Goal: Information Seeking & Learning: Find specific fact

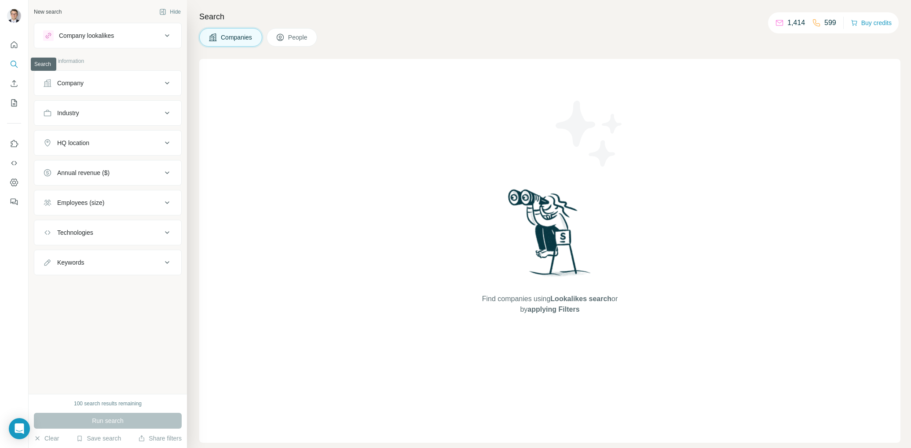
click at [8, 65] on button "Search" at bounding box center [14, 64] width 14 height 16
click at [97, 85] on div "Company" at bounding box center [102, 83] width 119 height 9
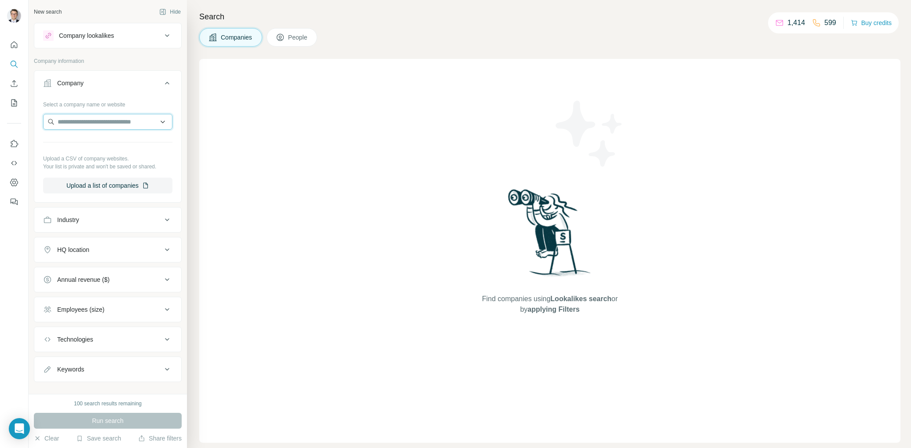
click at [89, 120] on input "text" at bounding box center [107, 122] width 129 height 16
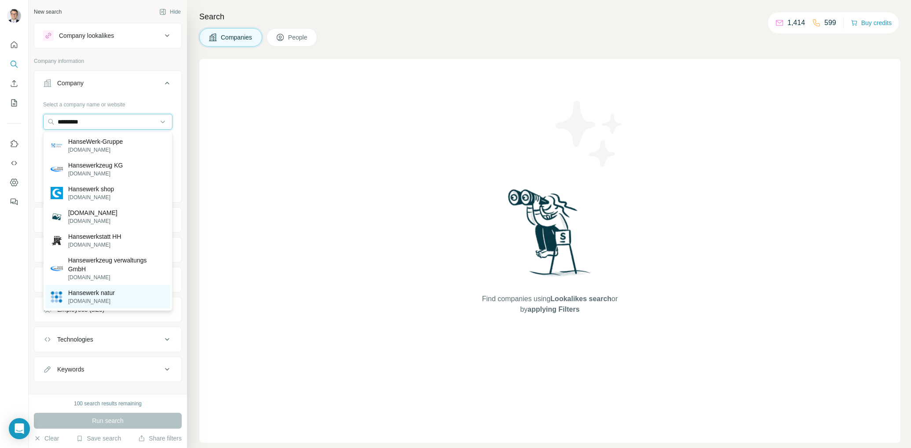
type input "*********"
click at [97, 298] on p "[DOMAIN_NAME]" at bounding box center [91, 301] width 47 height 8
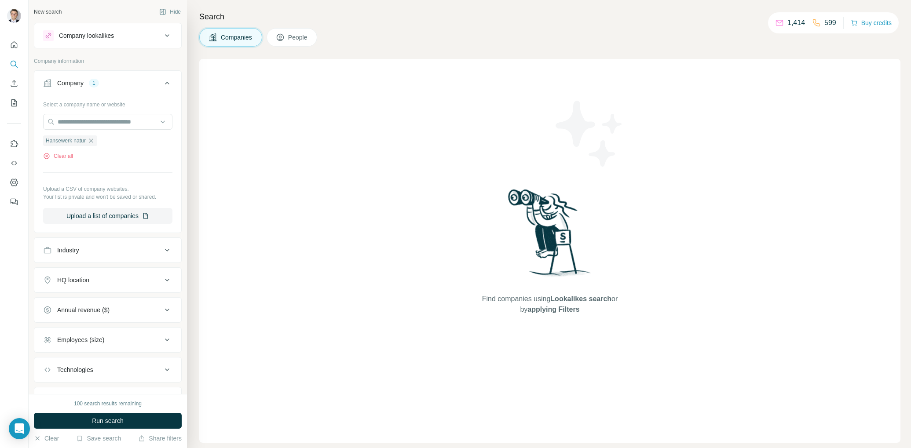
click at [297, 36] on span "People" at bounding box center [298, 37] width 20 height 9
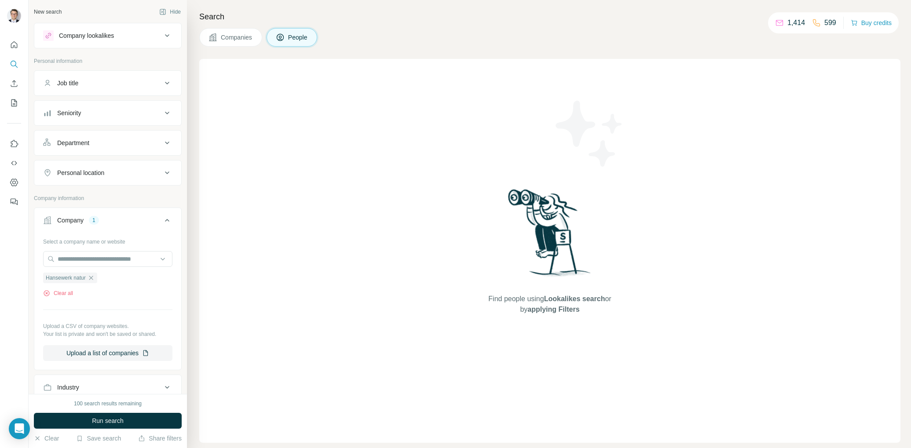
click at [239, 36] on span "Companies" at bounding box center [237, 37] width 32 height 9
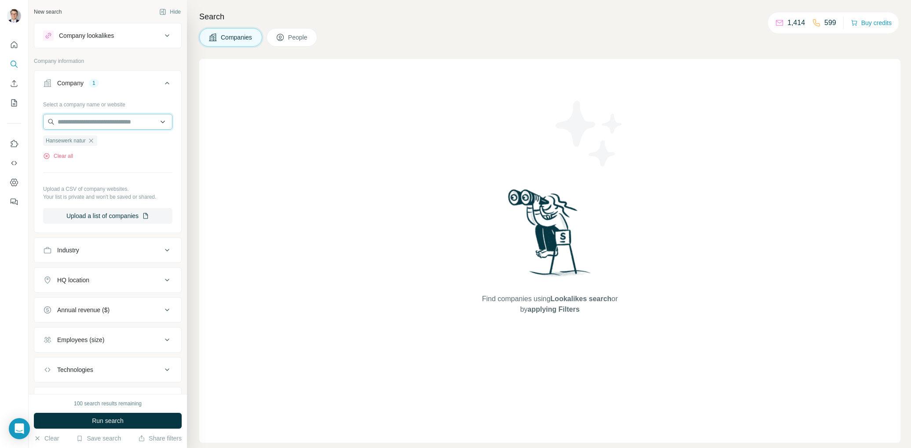
click at [121, 124] on input "text" at bounding box center [107, 122] width 129 height 16
click at [107, 170] on div "Select a company name or website Hansewerk natur Clear all Upload a CSV of comp…" at bounding box center [107, 160] width 129 height 127
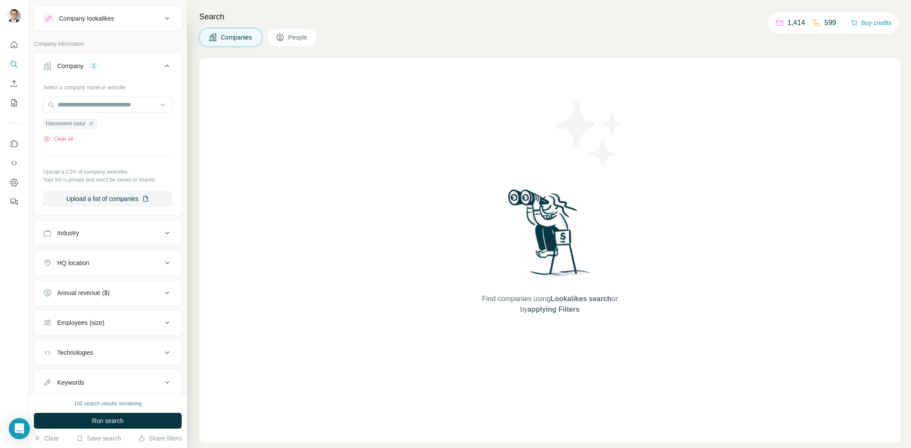
scroll to position [43, 0]
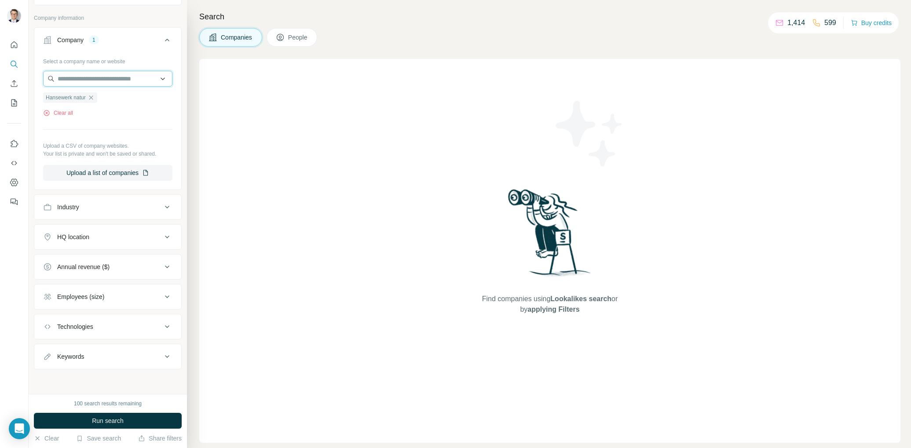
click at [99, 76] on input "text" at bounding box center [107, 79] width 129 height 16
click at [109, 424] on span "Run search" at bounding box center [108, 421] width 32 height 9
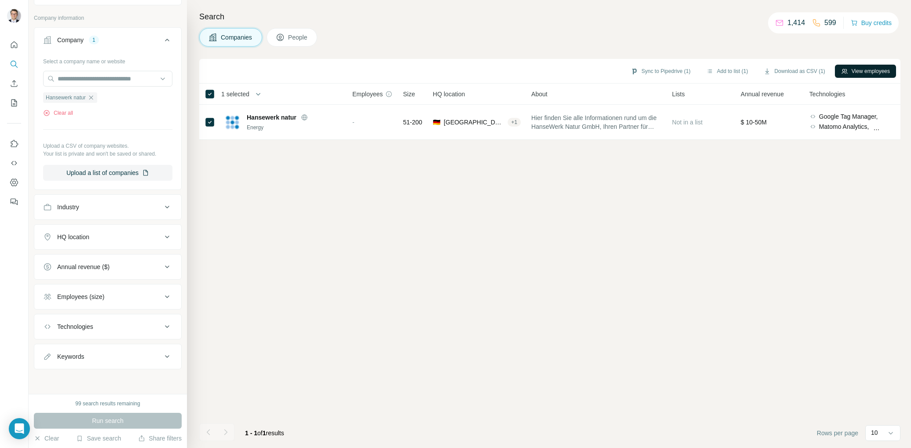
click at [847, 70] on button "View employees" at bounding box center [865, 71] width 61 height 13
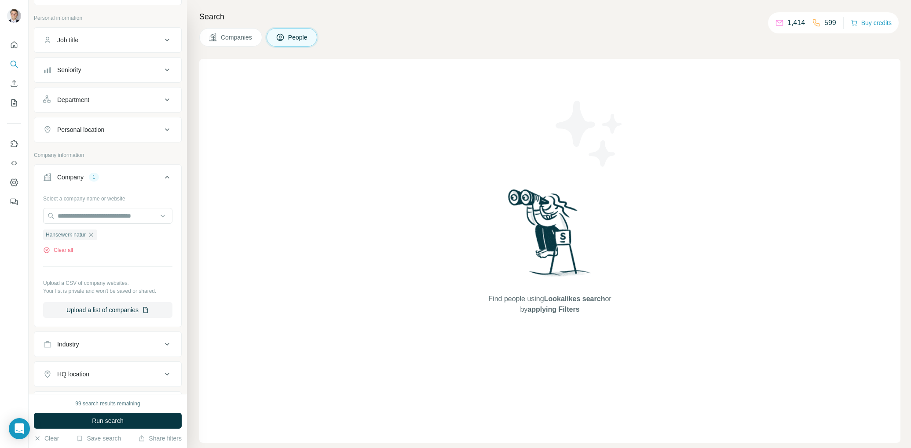
click at [231, 34] on span "Companies" at bounding box center [237, 37] width 32 height 9
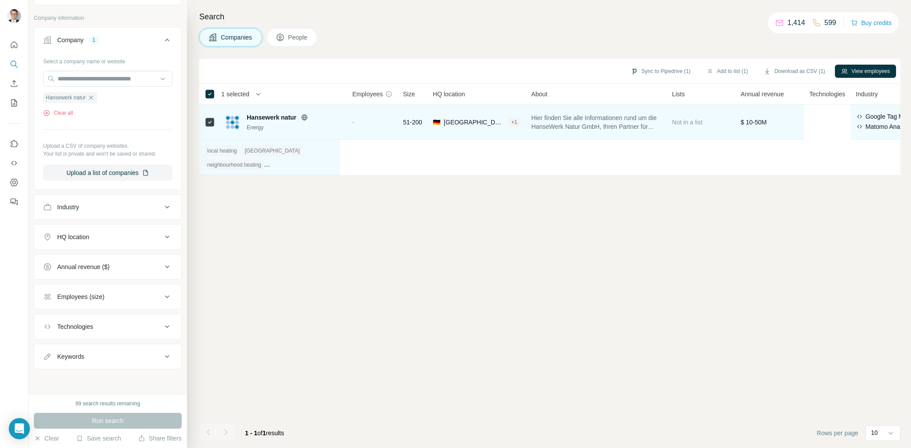
click at [269, 124] on div "Energy" at bounding box center [294, 128] width 95 height 8
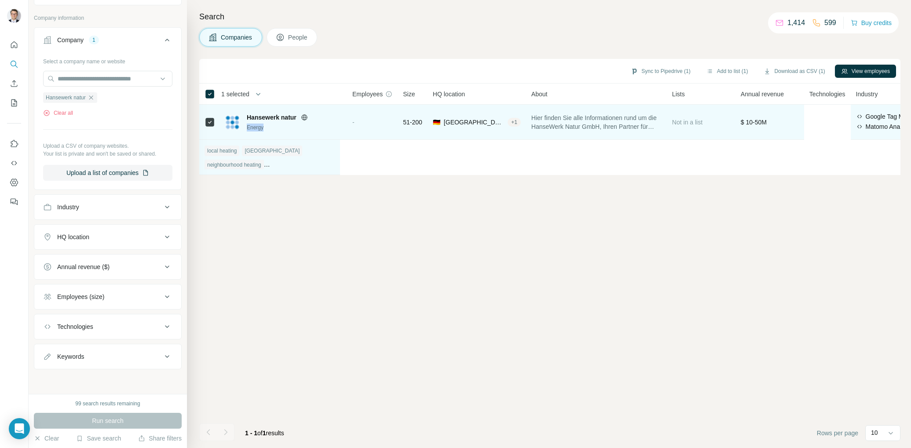
click at [269, 124] on div "Energy" at bounding box center [294, 128] width 95 height 8
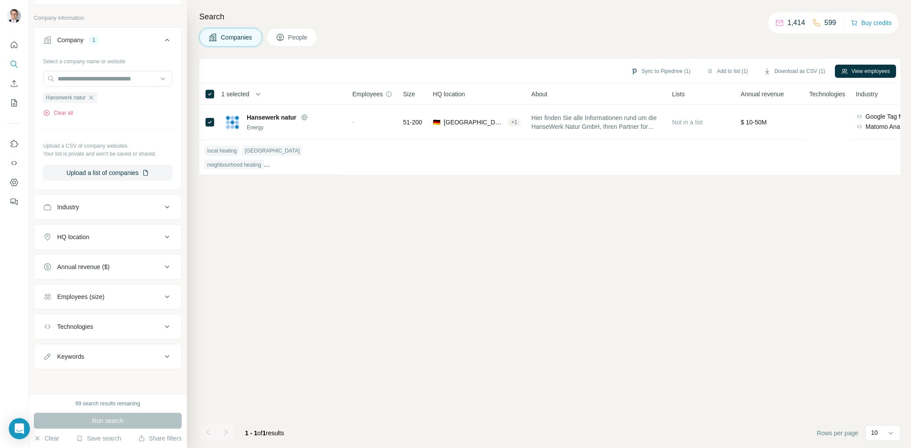
click at [376, 94] on span "Employees" at bounding box center [367, 94] width 30 height 9
click at [391, 95] on icon at bounding box center [388, 94] width 7 height 7
click at [366, 96] on span "Employees" at bounding box center [367, 94] width 30 height 9
click at [301, 37] on span "People" at bounding box center [298, 37] width 20 height 9
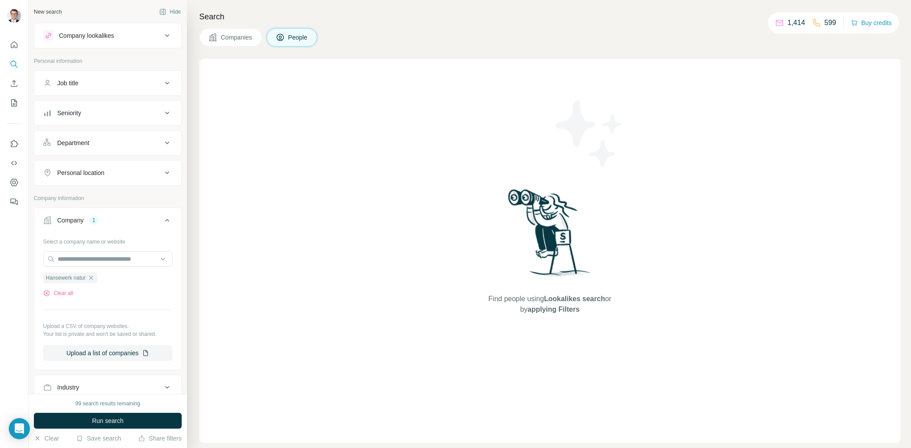
click at [81, 148] on button "Department" at bounding box center [107, 142] width 147 height 21
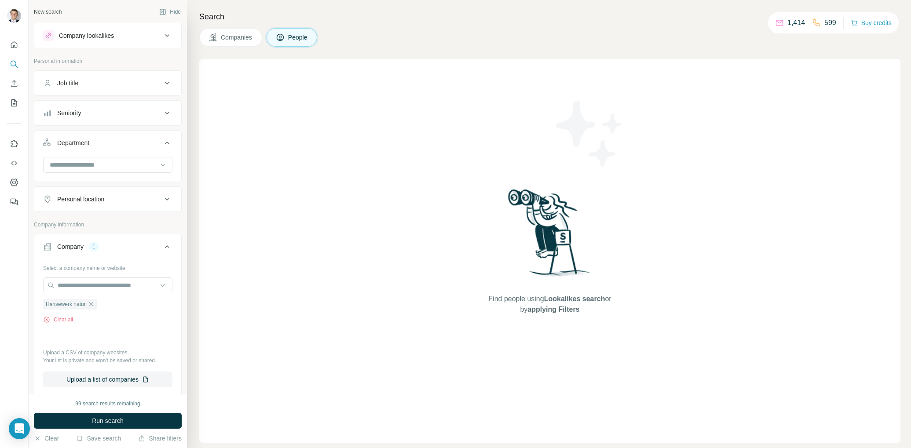
click at [81, 148] on button "Department" at bounding box center [107, 144] width 147 height 25
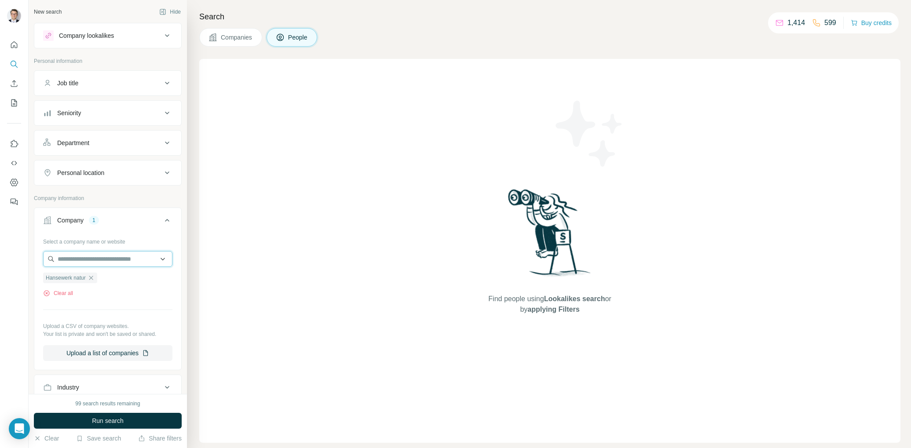
click at [106, 260] on input "text" at bounding box center [107, 259] width 129 height 16
click at [123, 321] on div "Select a company name or website Hansewerk natur Clear all Upload a CSV of comp…" at bounding box center [107, 297] width 129 height 127
click at [116, 421] on span "Run search" at bounding box center [108, 421] width 32 height 9
click at [14, 44] on icon "Quick start" at bounding box center [14, 44] width 9 height 9
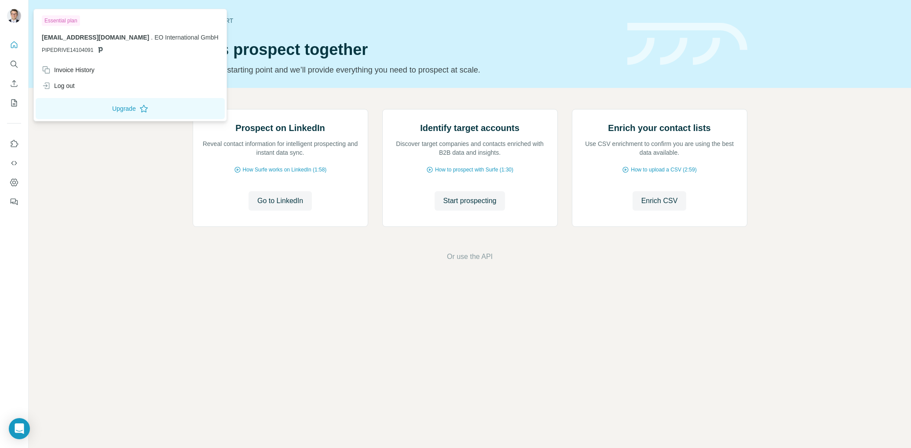
click at [14, 14] on img at bounding box center [14, 16] width 14 height 14
click at [86, 135] on div "Prospect on LinkedIn Reveal contact information for intelligent prospecting and…" at bounding box center [470, 185] width 882 height 195
